Goal: Task Accomplishment & Management: Use online tool/utility

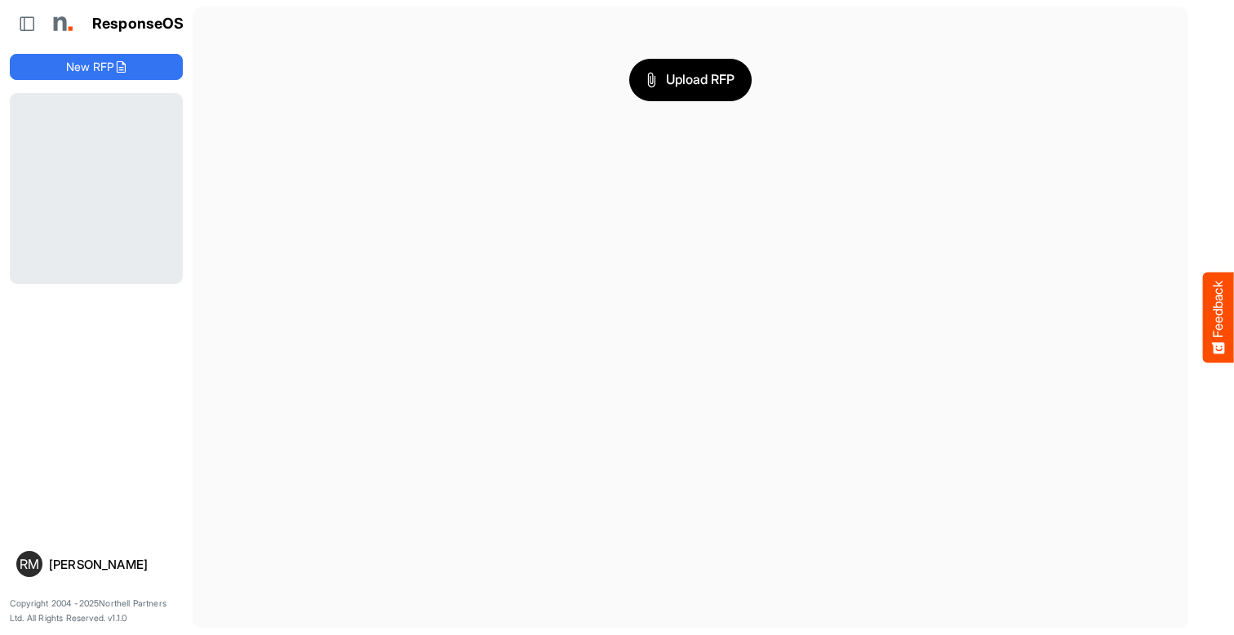
click at [690, 79] on span "Upload RFP" at bounding box center [690, 79] width 88 height 21
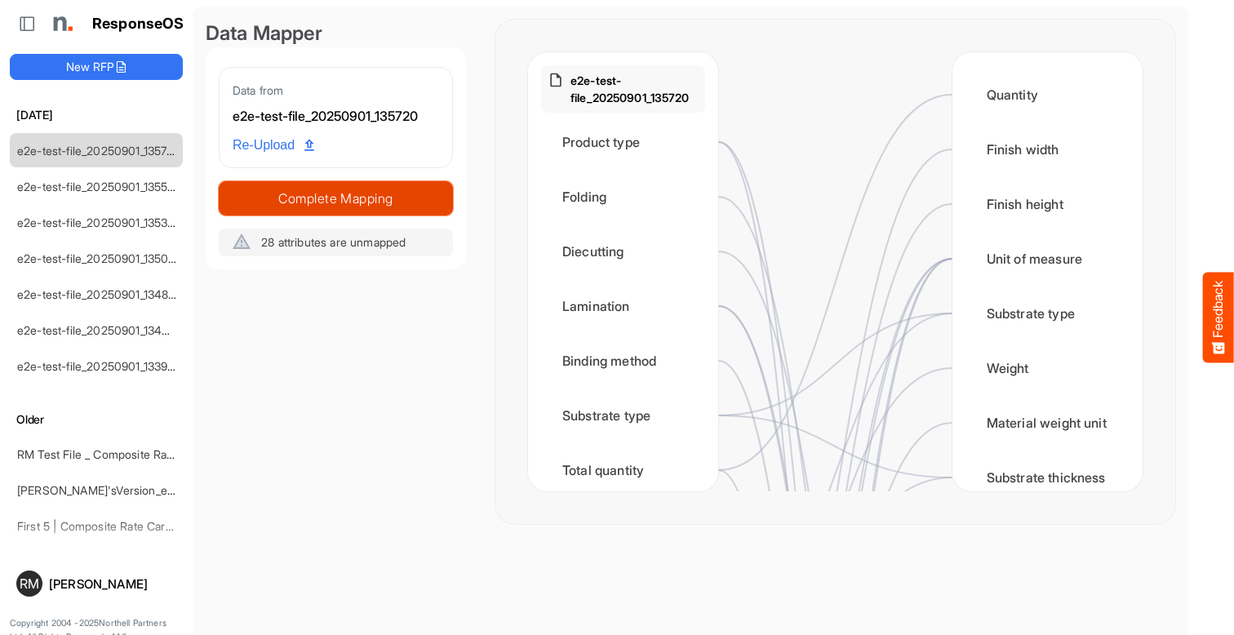
click at [335, 197] on span "Complete Mapping" at bounding box center [335, 198] width 233 height 23
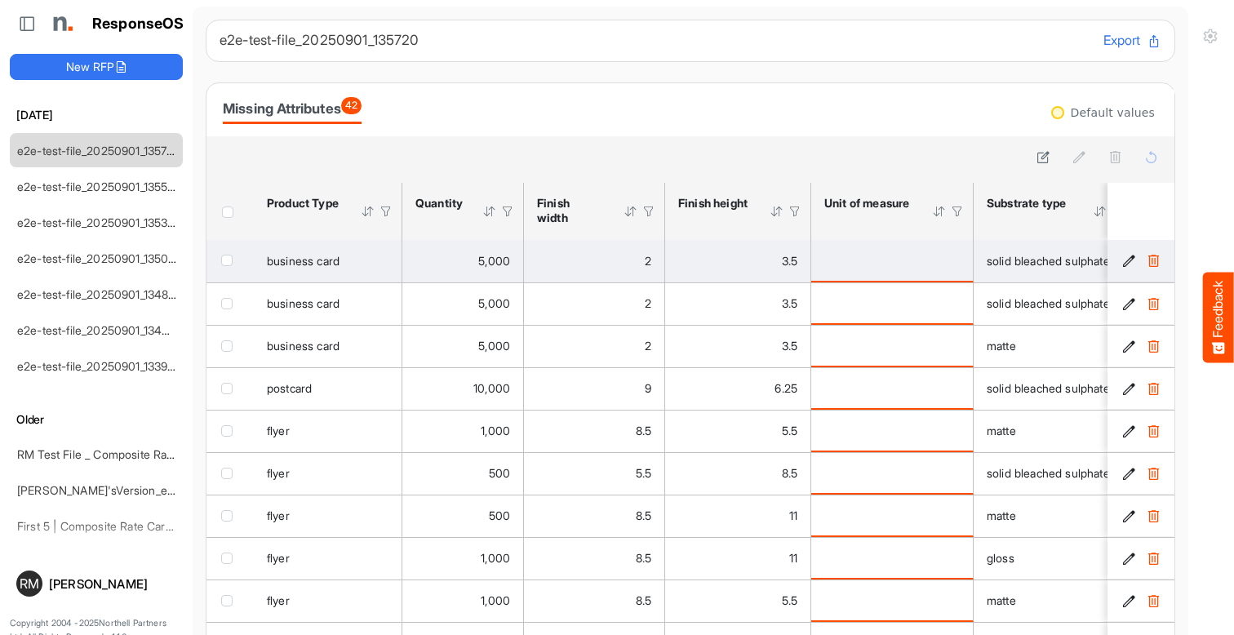
click at [1129, 261] on icon "e747d4c9-ffdb-445a-8cb9-9cc2d20bb7dc is template cell Column Header" at bounding box center [1129, 261] width 14 height 14
